Goal: Task Accomplishment & Management: Manage account settings

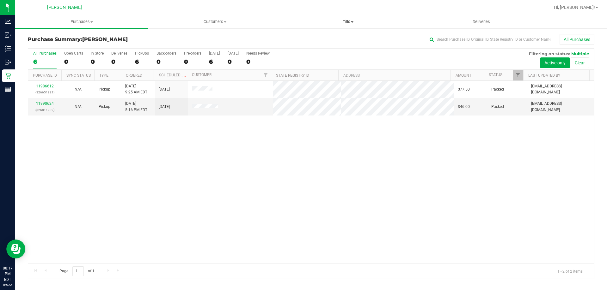
click at [346, 21] on span "Tills" at bounding box center [348, 22] width 132 height 6
click at [338, 36] on li "Manage tills" at bounding box center [347, 38] width 133 height 8
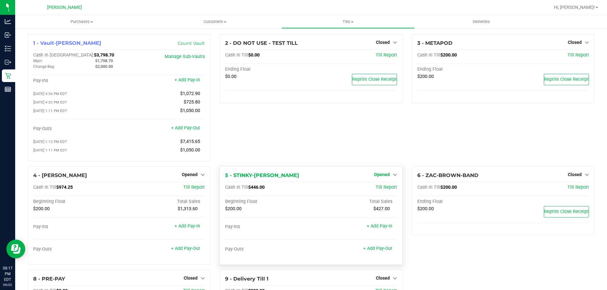
click at [379, 176] on span "Opened" at bounding box center [382, 174] width 16 height 5
click at [381, 190] on link "Close Till" at bounding box center [382, 187] width 17 height 5
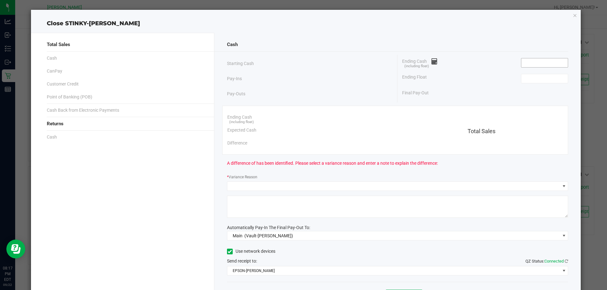
click at [541, 62] on input at bounding box center [544, 62] width 46 height 9
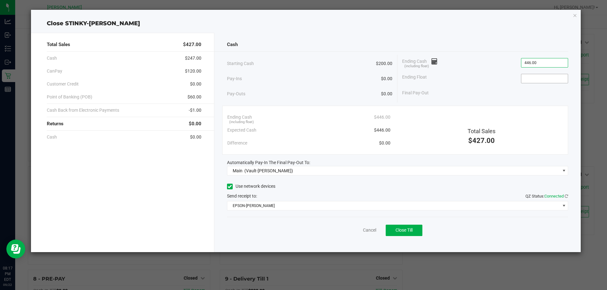
type input "$446.00"
click at [524, 74] on input at bounding box center [544, 78] width 46 height 9
type input "$200.00"
drag, startPoint x: 489, startPoint y: 97, endPoint x: 522, endPoint y: 58, distance: 51.1
click at [489, 97] on div "Final Pay-Out $246.00" at bounding box center [485, 93] width 166 height 13
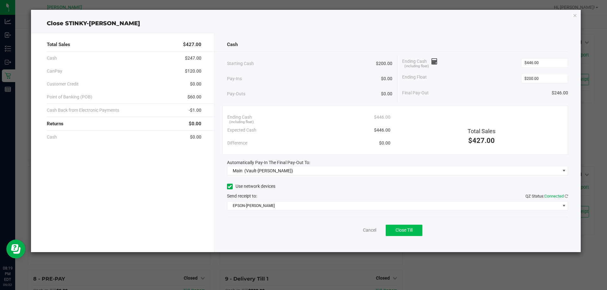
click at [403, 231] on span "Close Till" at bounding box center [403, 230] width 17 height 5
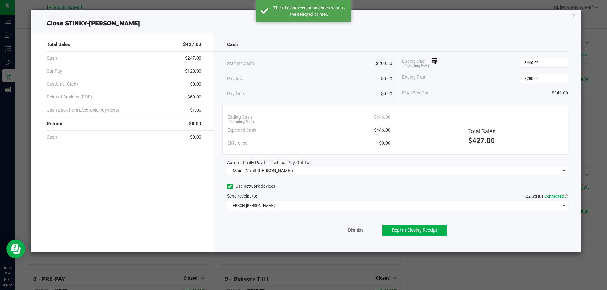
click at [355, 231] on link "Dismiss" at bounding box center [355, 230] width 15 height 7
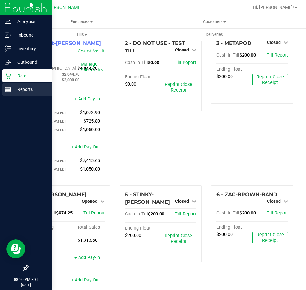
click at [22, 87] on p "Reports" at bounding box center [30, 90] width 38 height 8
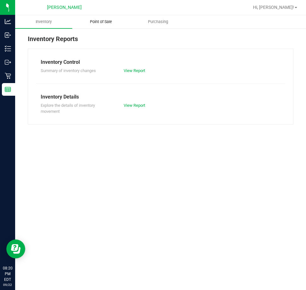
click at [110, 22] on span "Point of Sale" at bounding box center [101, 22] width 39 height 6
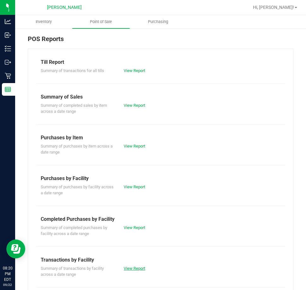
click at [131, 267] on link "View Report" at bounding box center [134, 268] width 21 height 5
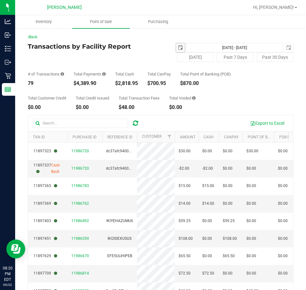
click at [178, 45] on span "select" at bounding box center [180, 47] width 5 height 5
click at [176, 45] on span "select" at bounding box center [180, 47] width 9 height 9
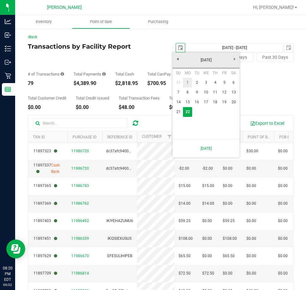
click at [187, 82] on link "1" at bounding box center [187, 83] width 9 height 10
type input "2025-09-01"
type input "Sep 1, 2025 - Sep 22, 2025"
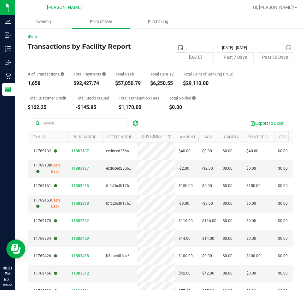
click at [178, 47] on span "select" at bounding box center [180, 47] width 5 height 5
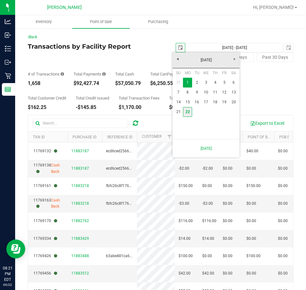
click at [187, 111] on link "22" at bounding box center [187, 112] width 9 height 10
type input "2025-09-22"
type input "Sep 22, 2025 - Sep 22, 2025"
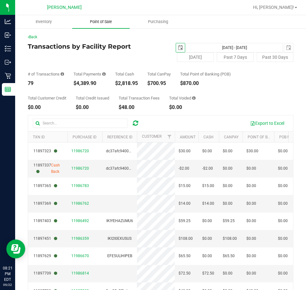
click at [110, 22] on span "Point of Sale" at bounding box center [101, 22] width 39 height 6
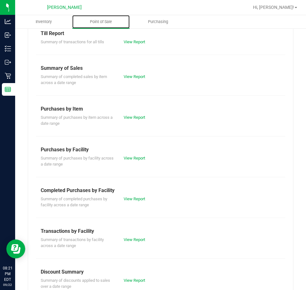
scroll to position [63, 0]
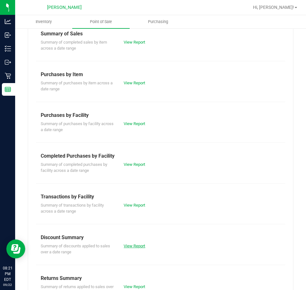
click at [133, 244] on link "View Report" at bounding box center [134, 246] width 21 height 5
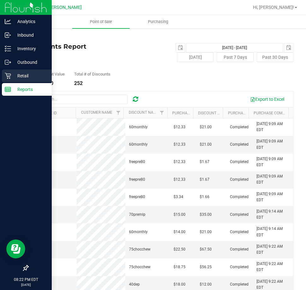
click at [19, 74] on p "Retail" at bounding box center [30, 76] width 38 height 8
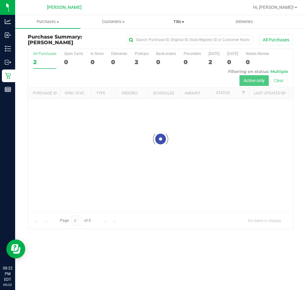
click at [177, 22] on span "Tills" at bounding box center [179, 22] width 65 height 6
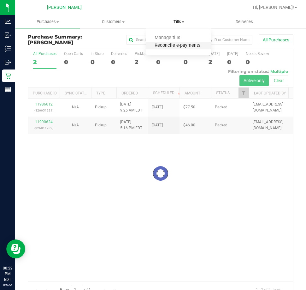
click at [175, 47] on span "Reconcile e-payments" at bounding box center [177, 45] width 63 height 5
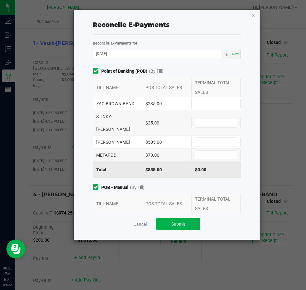
click at [209, 100] on input at bounding box center [217, 103] width 42 height 9
type input "$235.00"
click at [209, 118] on input at bounding box center [217, 122] width 42 height 9
type input "$25.00"
click at [207, 138] on input at bounding box center [217, 142] width 42 height 9
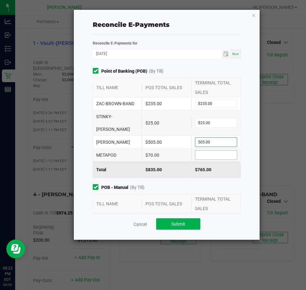
type input "$505.00"
click at [201, 151] on input at bounding box center [217, 155] width 42 height 9
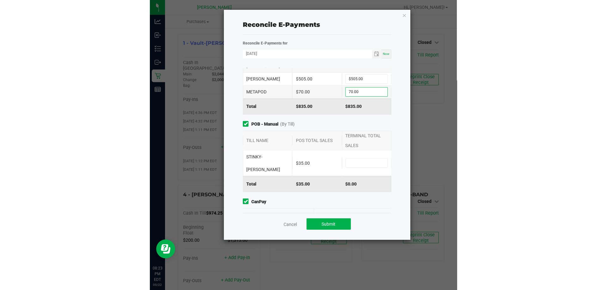
scroll to position [95, 0]
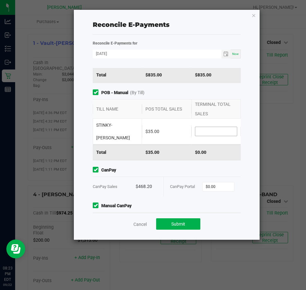
type input "$70.00"
click at [215, 127] on input at bounding box center [217, 131] width 42 height 9
type input "$35.00"
click at [221, 182] on input "0" at bounding box center [219, 186] width 32 height 9
type input "$468.20"
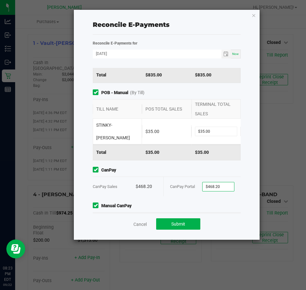
click at [226, 227] on input "0" at bounding box center [219, 231] width 32 height 9
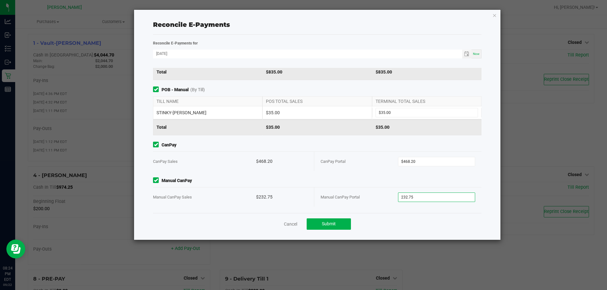
scroll to position [75, 0]
type input "$232.75"
click at [370, 216] on div "Cancel Submit" at bounding box center [317, 224] width 328 height 22
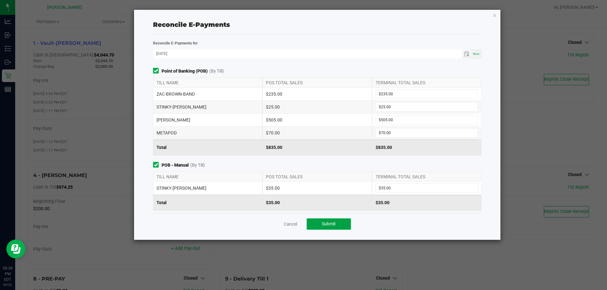
click at [331, 224] on span "Submit" at bounding box center [329, 223] width 14 height 5
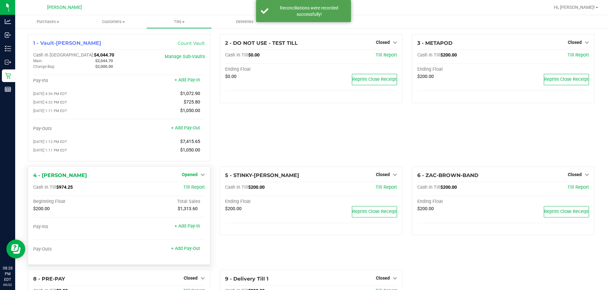
click at [185, 177] on span "Opened" at bounding box center [190, 174] width 16 height 5
click at [186, 190] on link "Close Till" at bounding box center [190, 187] width 17 height 5
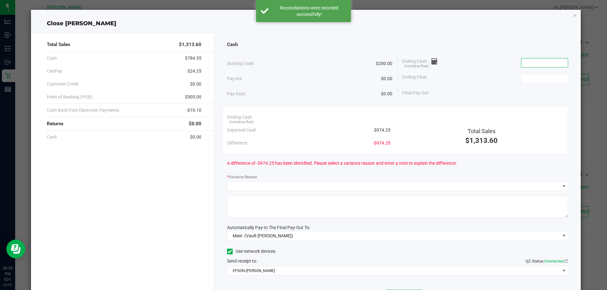
click at [538, 64] on input at bounding box center [544, 62] width 46 height 9
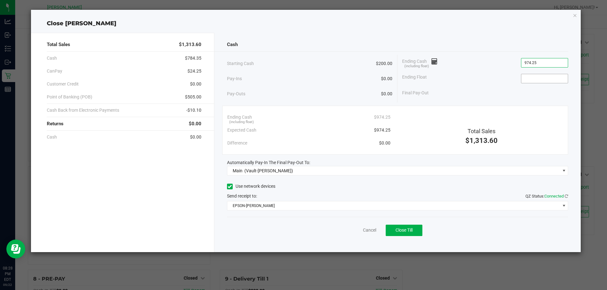
type input "$974.25"
click at [548, 74] on input at bounding box center [544, 78] width 46 height 9
type input "$200.00"
click at [470, 88] on div "Final Pay-Out $774.25" at bounding box center [485, 93] width 166 height 13
click at [404, 232] on span "Close Till" at bounding box center [403, 230] width 17 height 5
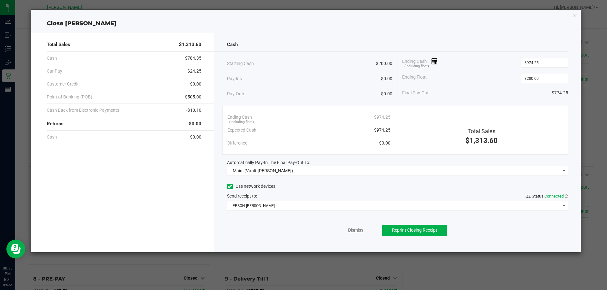
click at [350, 228] on link "Dismiss" at bounding box center [355, 230] width 15 height 7
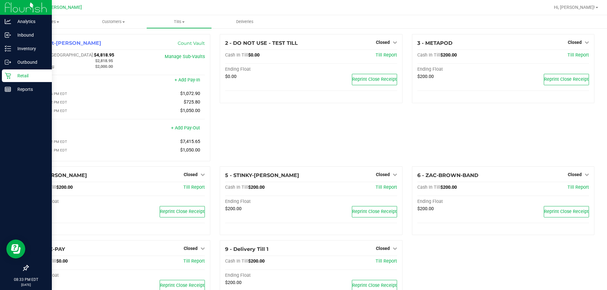
click at [19, 75] on p "Retail" at bounding box center [30, 76] width 38 height 8
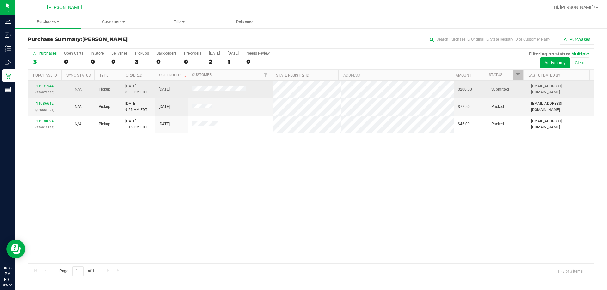
click at [46, 86] on link "11991944" at bounding box center [45, 86] width 18 height 4
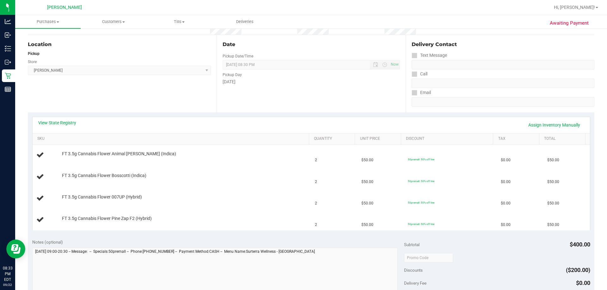
scroll to position [63, 0]
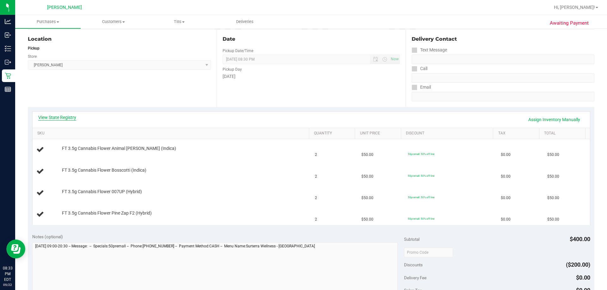
click at [70, 117] on link "View State Registry" at bounding box center [57, 117] width 38 height 6
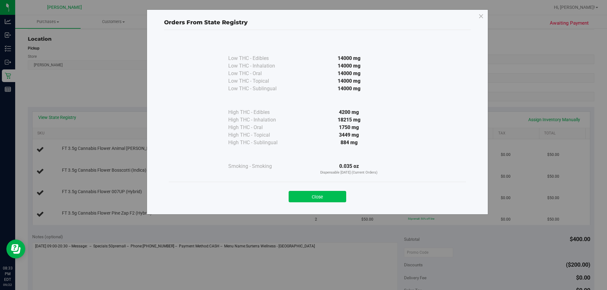
click at [307, 192] on button "Close" at bounding box center [317, 196] width 58 height 11
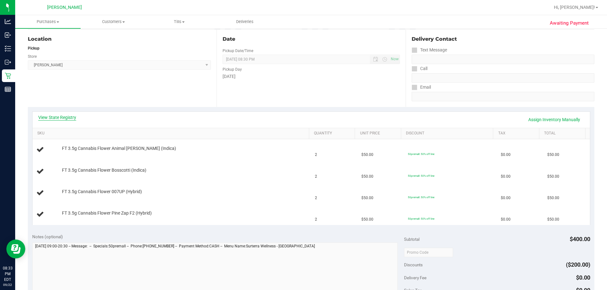
click at [66, 115] on link "View State Registry" at bounding box center [57, 117] width 38 height 6
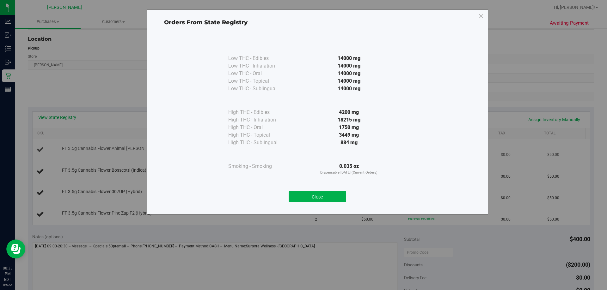
drag, startPoint x: 331, startPoint y: 194, endPoint x: 196, endPoint y: 156, distance: 140.8
click at [331, 195] on button "Close" at bounding box center [317, 196] width 58 height 11
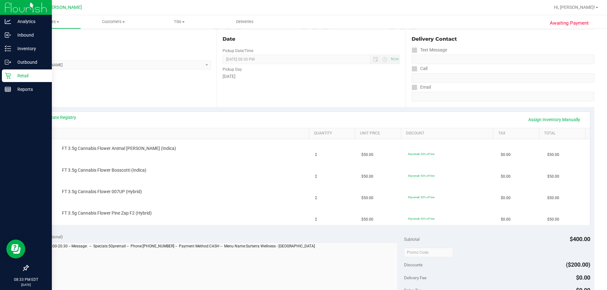
click at [21, 77] on p "Retail" at bounding box center [30, 76] width 38 height 8
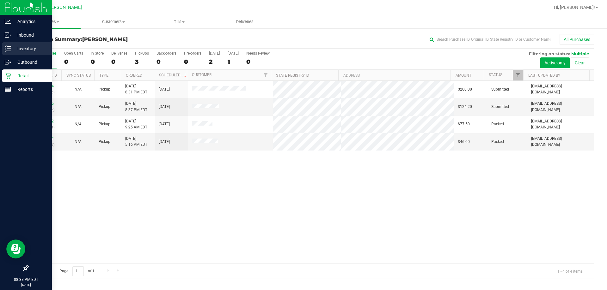
click at [19, 44] on div "Inventory" at bounding box center [27, 48] width 50 height 13
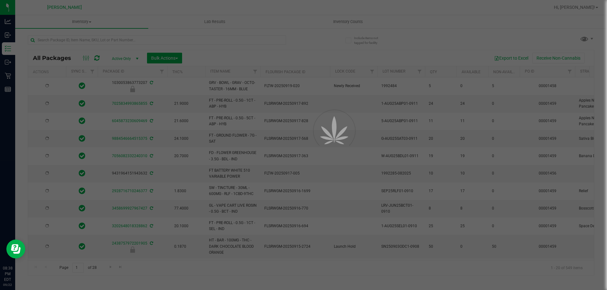
click at [340, 22] on div at bounding box center [303, 145] width 607 height 290
type input "2026-03-16"
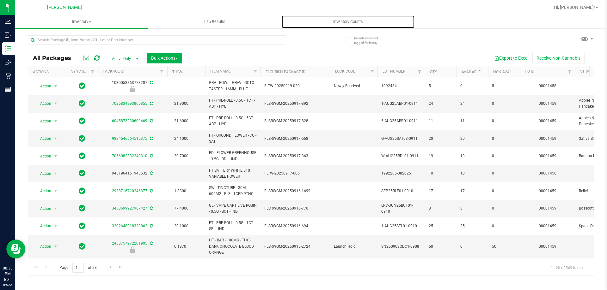
click at [341, 22] on span "Inventory Counts" at bounding box center [347, 22] width 47 height 6
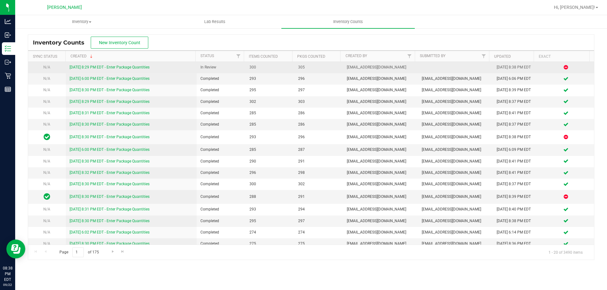
click at [126, 67] on link "9/22/25 8:29 PM EDT - Enter Package Quantities" at bounding box center [110, 67] width 80 height 4
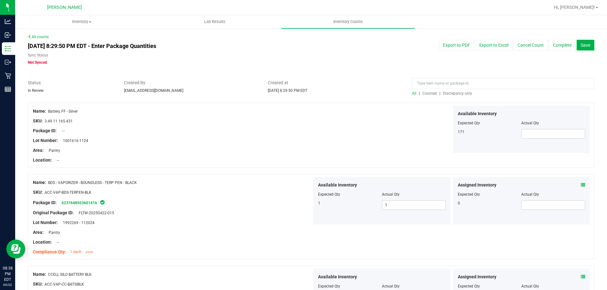
click at [456, 91] on span "Discrepancy only" at bounding box center [457, 93] width 29 height 4
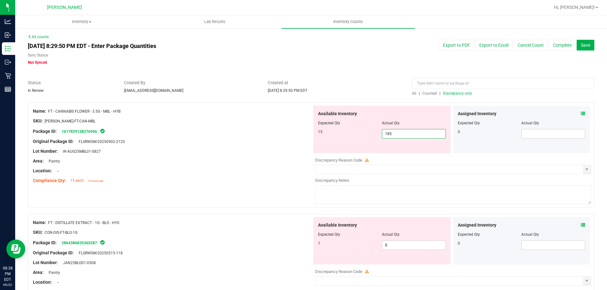
click at [404, 133] on span "185 185" at bounding box center [414, 133] width 64 height 9
type input "15"
click at [229, 167] on div at bounding box center [172, 166] width 279 height 3
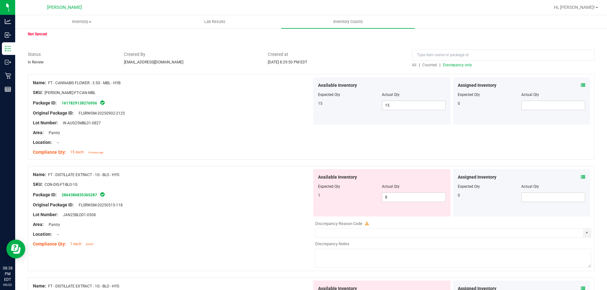
scroll to position [63, 0]
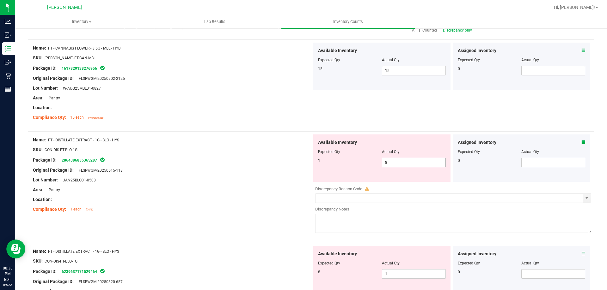
click at [407, 163] on span "8 8" at bounding box center [414, 162] width 64 height 9
type input "1"
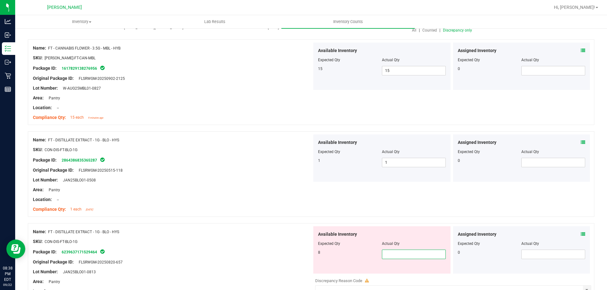
type input "8"
click at [262, 206] on div "Compliance Qty: 1 each 14 days ago" at bounding box center [172, 209] width 279 height 7
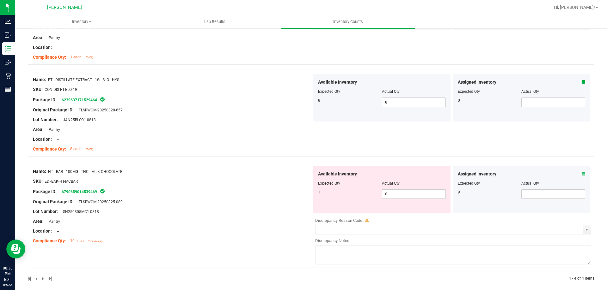
scroll to position [221, 0]
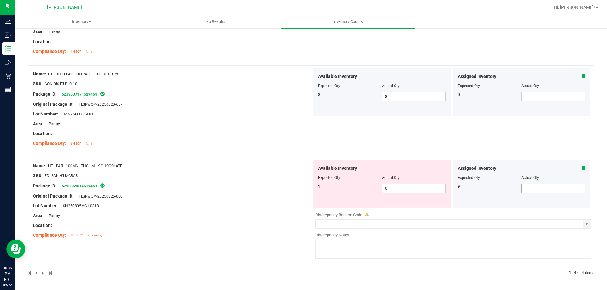
click at [560, 187] on span at bounding box center [553, 188] width 64 height 9
click at [416, 190] on span "0 0" at bounding box center [414, 188] width 64 height 9
click at [533, 189] on span at bounding box center [553, 188] width 64 height 9
type input "0"
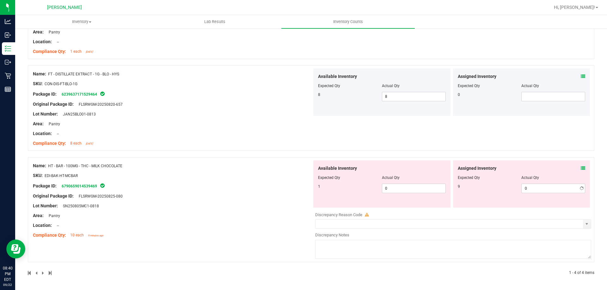
click at [373, 140] on div "Name: FT - DISTILLATE EXTRACT - 1G - BLO - HYS SKU: CON-DIS-FT-BLO-1G Package I…" at bounding box center [311, 108] width 566 height 86
click at [528, 189] on span "0 0" at bounding box center [553, 188] width 64 height 9
type input "0"
click at [394, 187] on span "0 0" at bounding box center [414, 188] width 64 height 9
type input "1"
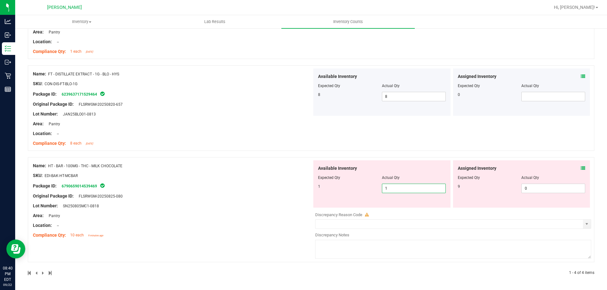
type input "1"
click at [268, 192] on div at bounding box center [172, 191] width 279 height 3
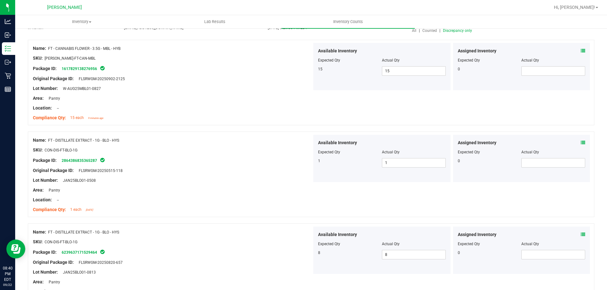
scroll to position [0, 0]
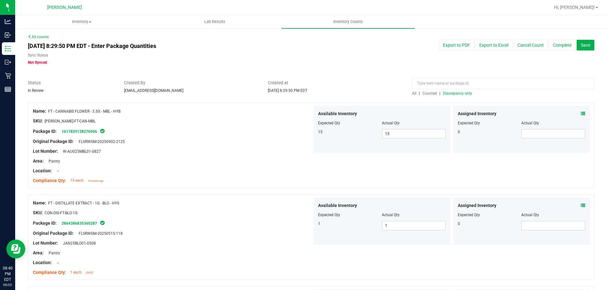
click at [454, 94] on span "Discrepancy only" at bounding box center [457, 93] width 29 height 4
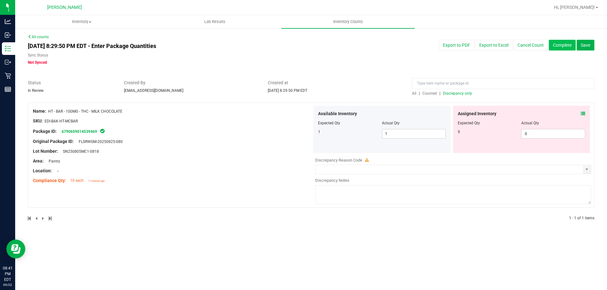
click at [564, 46] on button "Complete" at bounding box center [562, 45] width 27 height 11
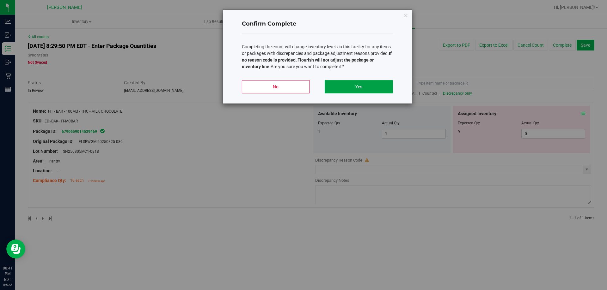
click at [363, 86] on button "Yes" at bounding box center [358, 86] width 68 height 13
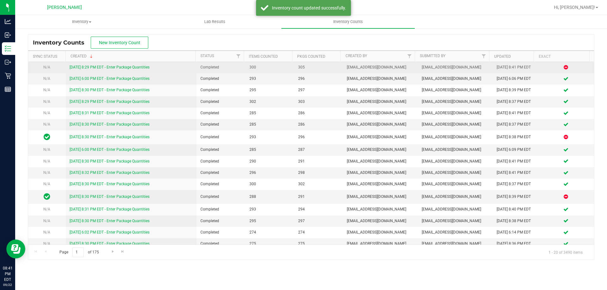
click at [121, 67] on link "9/22/25 8:29 PM EDT - Enter Package Quantities" at bounding box center [110, 67] width 80 height 4
click at [143, 67] on link "9/22/25 8:29 PM EDT - Enter Package Quantities" at bounding box center [110, 67] width 80 height 4
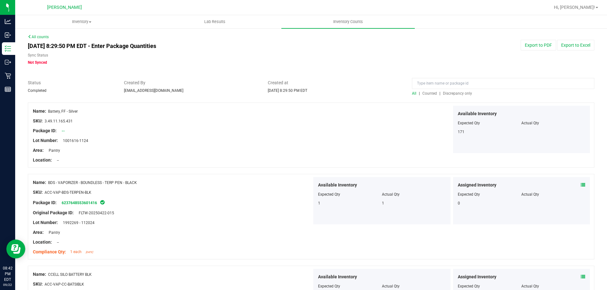
click at [452, 93] on span "Discrepancy only" at bounding box center [457, 93] width 29 height 4
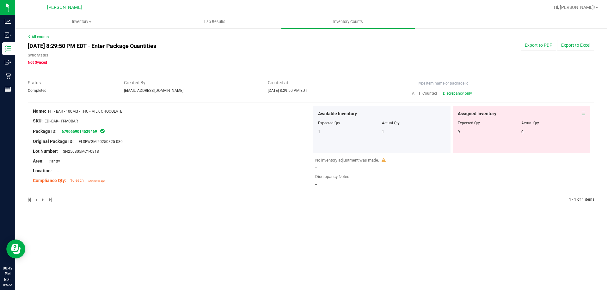
click at [585, 113] on div "Assigned Inventory Expected Qty Actual Qty 9 0" at bounding box center [521, 129] width 137 height 47
click at [583, 113] on icon at bounding box center [582, 114] width 4 height 4
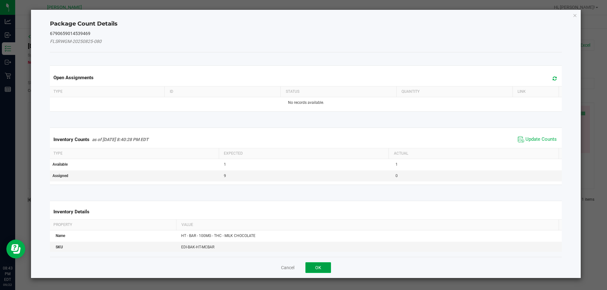
click at [312, 267] on button "OK" at bounding box center [318, 268] width 26 height 11
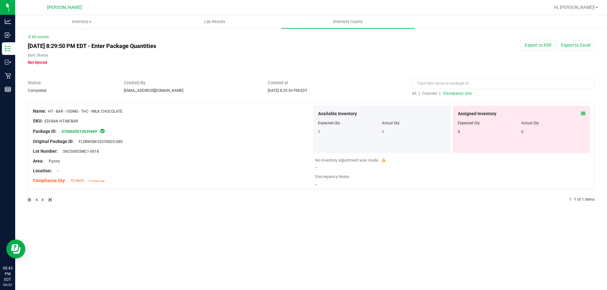
click at [461, 130] on div "9" at bounding box center [490, 132] width 64 height 6
click at [459, 130] on div "9" at bounding box center [490, 132] width 64 height 6
click at [390, 136] on div "Available Inventory Expected Qty Actual Qty 1 1" at bounding box center [381, 129] width 137 height 47
click at [587, 6] on span "Hi, Mike!" at bounding box center [574, 7] width 41 height 5
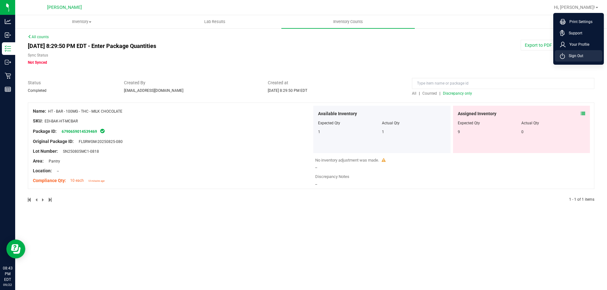
click at [577, 56] on span "Sign Out" at bounding box center [574, 56] width 18 height 6
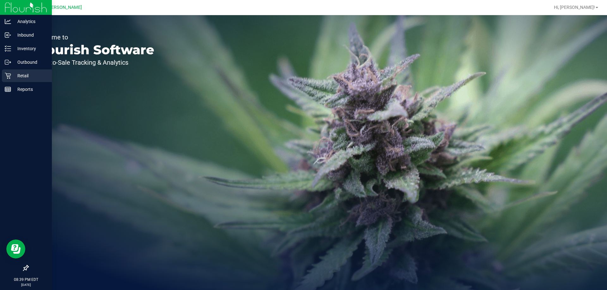
click at [25, 75] on p "Retail" at bounding box center [30, 76] width 38 height 8
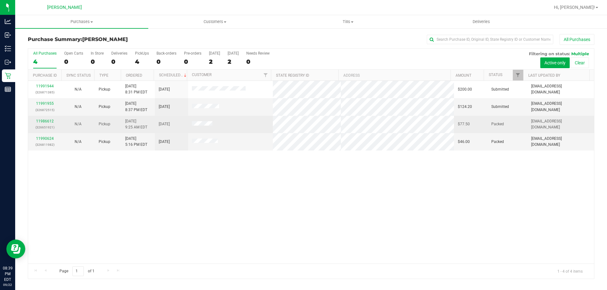
click at [49, 118] on td "11986612 (326651921)" at bounding box center [44, 124] width 33 height 17
click at [48, 119] on link "11986612" at bounding box center [45, 121] width 18 height 4
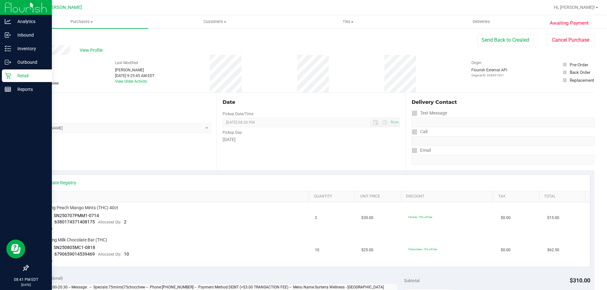
drag, startPoint x: 30, startPoint y: 76, endPoint x: 33, endPoint y: 74, distance: 4.3
click at [30, 76] on p "Retail" at bounding box center [30, 76] width 38 height 8
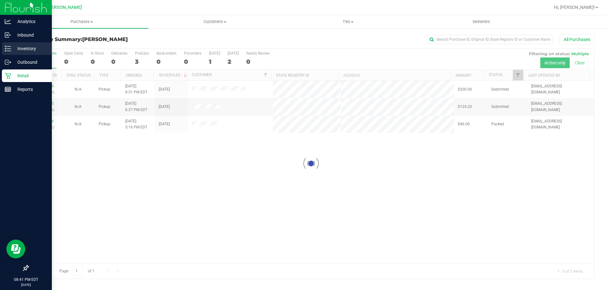
click at [23, 46] on p "Inventory" at bounding box center [30, 49] width 38 height 8
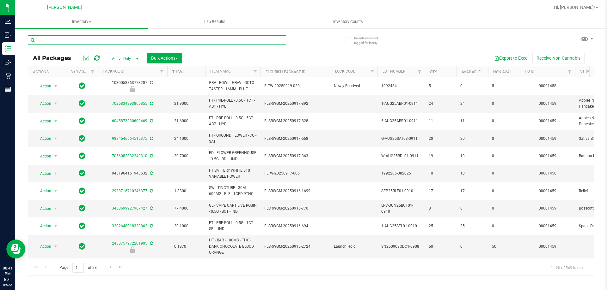
click at [110, 43] on input "text" at bounding box center [157, 39] width 258 height 9
type input "milk"
